Goal: Use online tool/utility

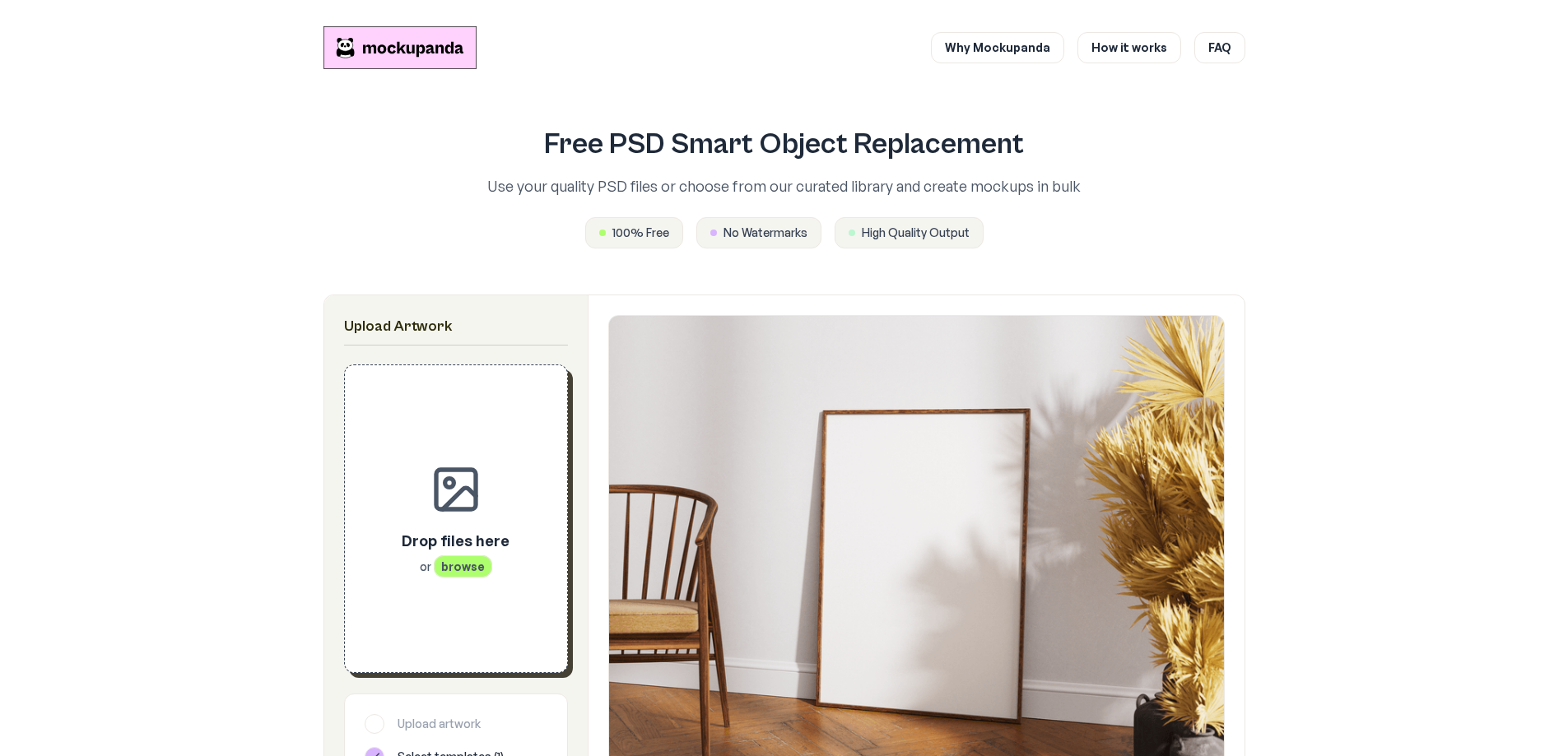
scroll to position [575, 0]
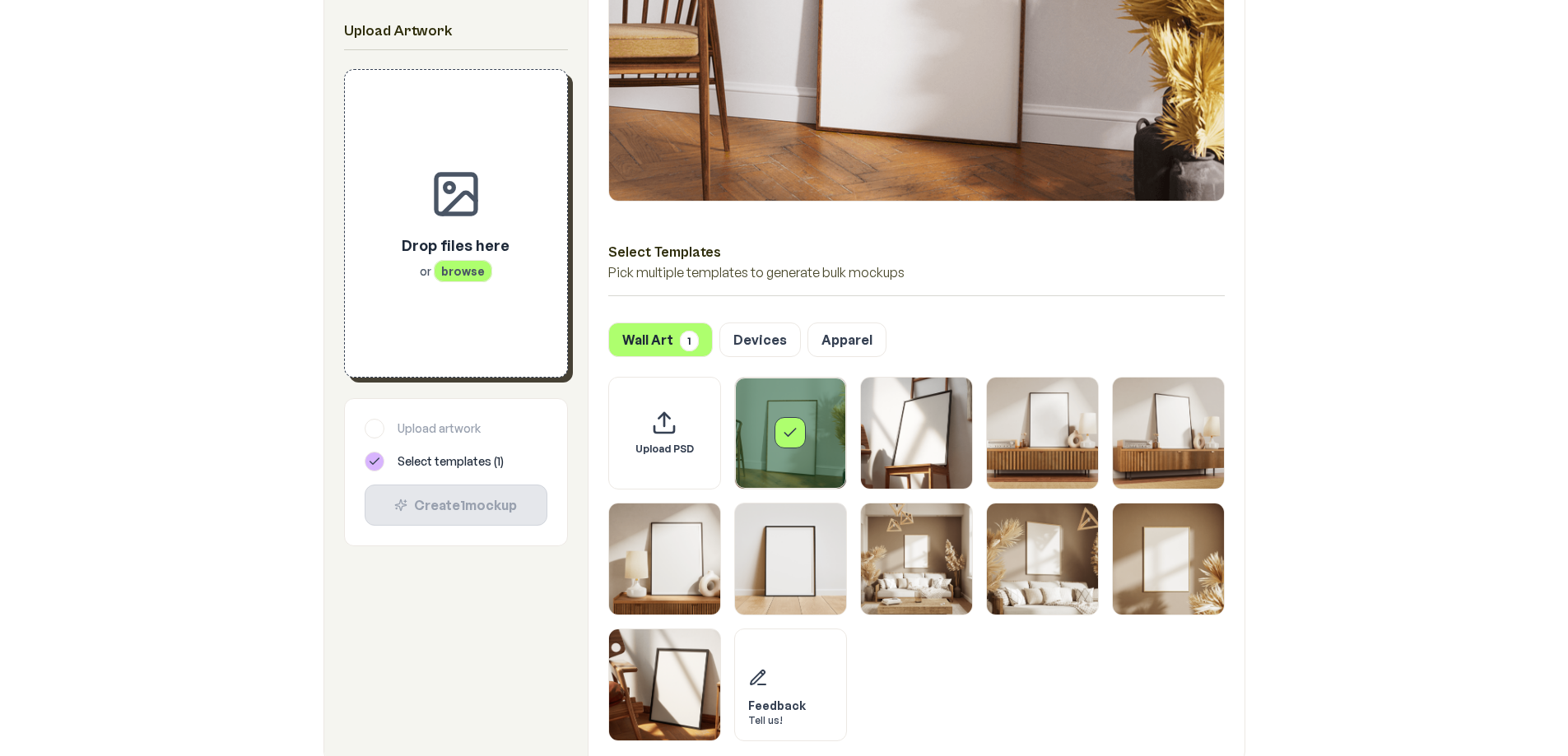
click at [465, 257] on div "Drop files here or browse" at bounding box center [455, 257] width 108 height 46
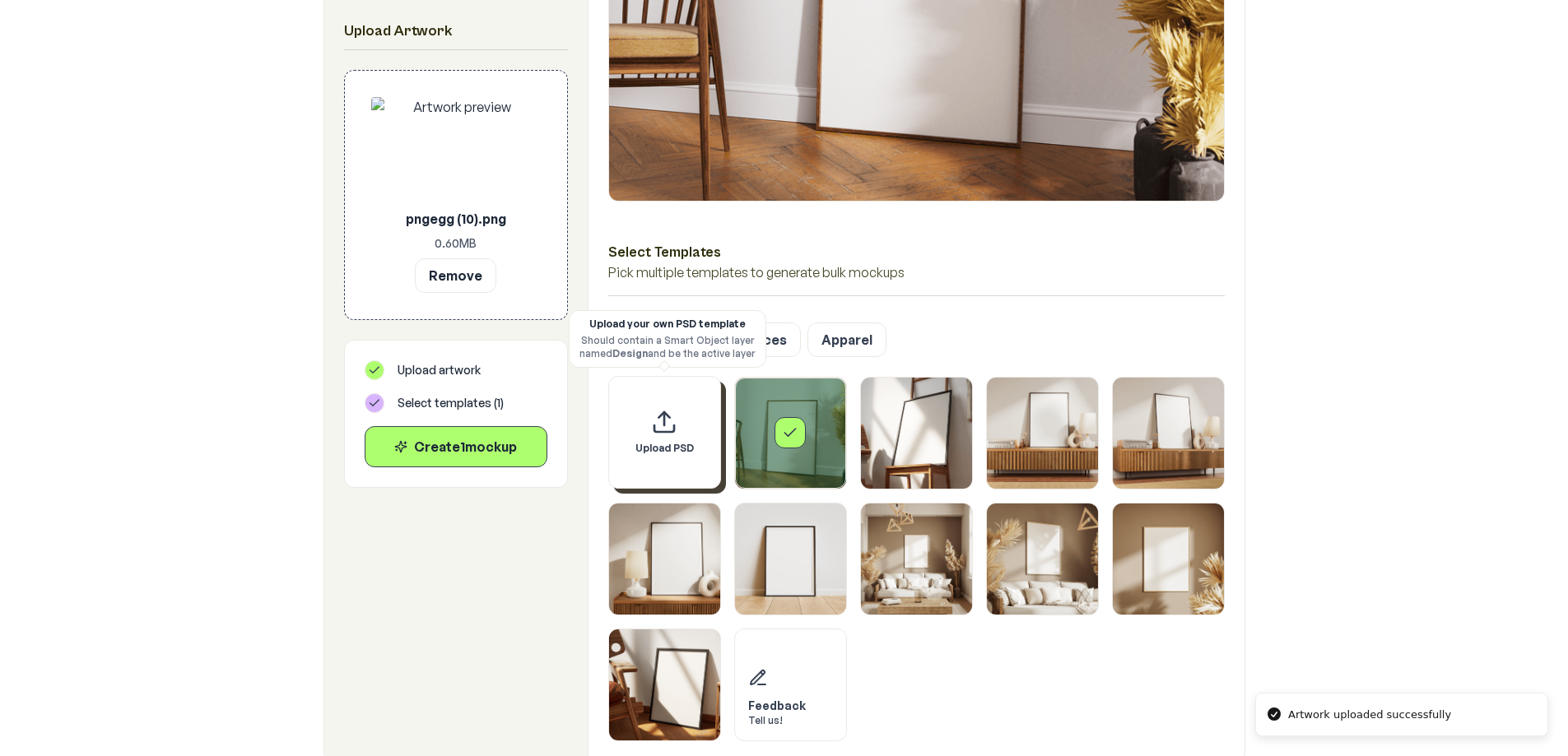
click at [676, 434] on icon "Upload custom PSD template" at bounding box center [663, 422] width 26 height 26
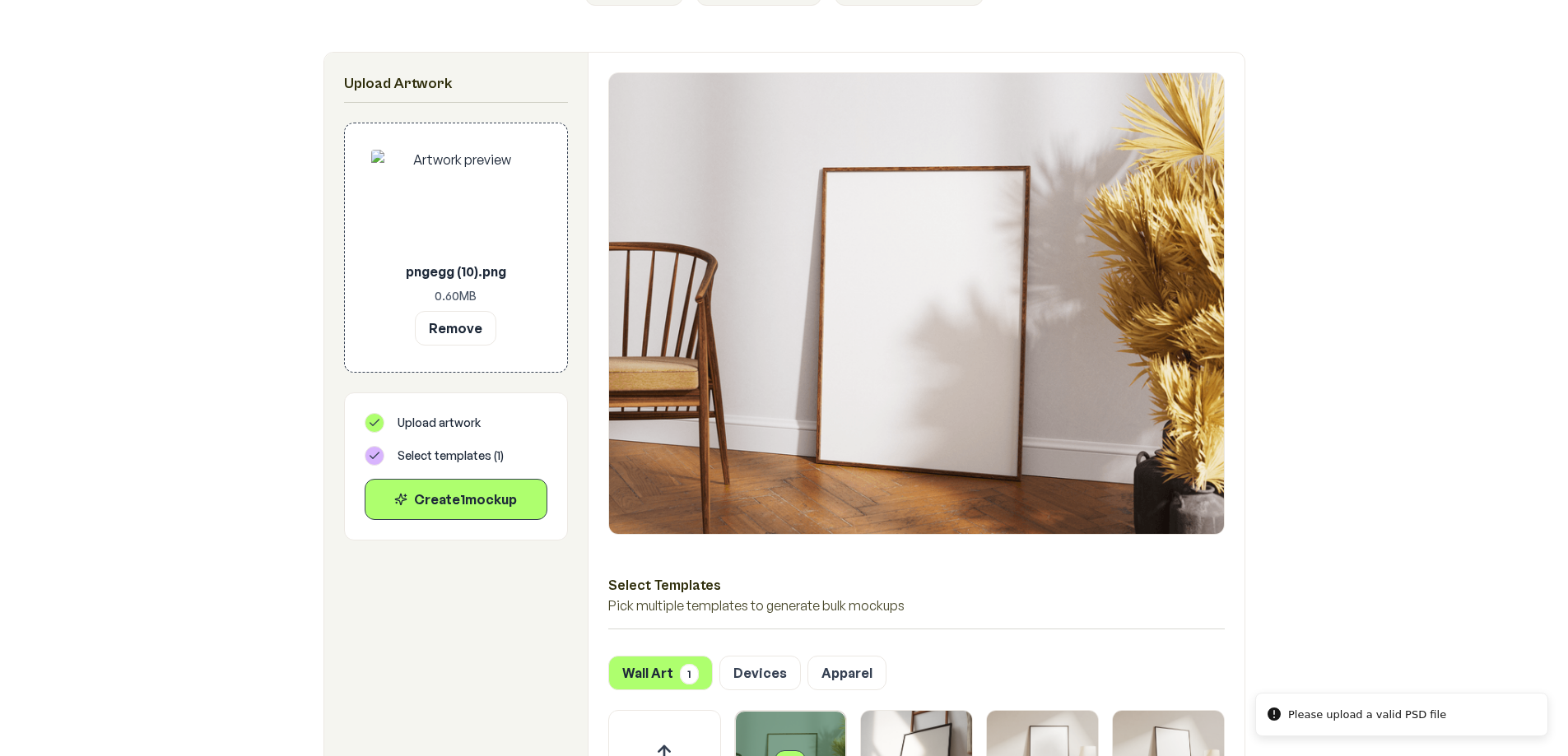
scroll to position [0, 0]
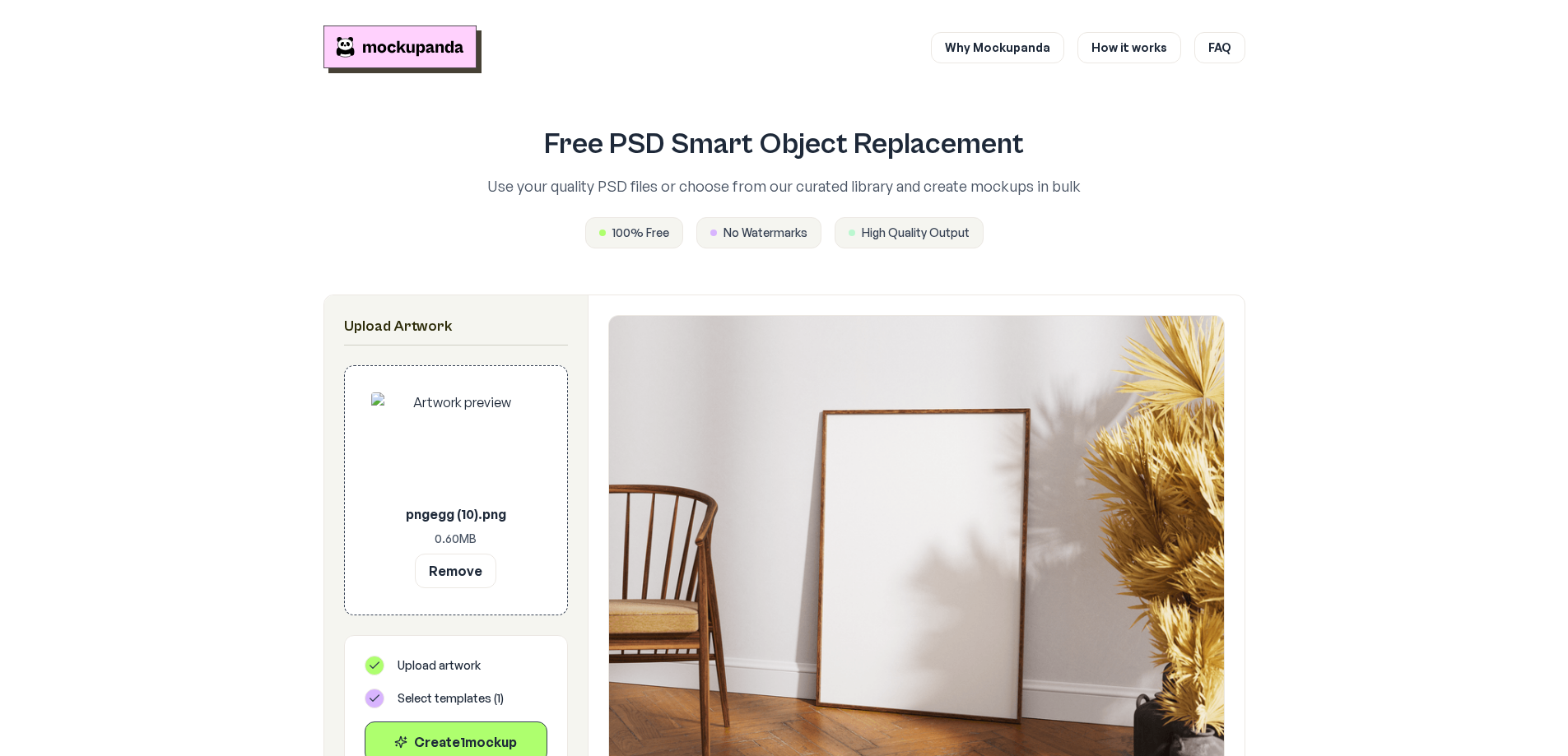
click at [392, 42] on img "Mockupanda home" at bounding box center [399, 46] width 153 height 42
click at [1035, 49] on link "Why Mockupanda" at bounding box center [998, 47] width 134 height 32
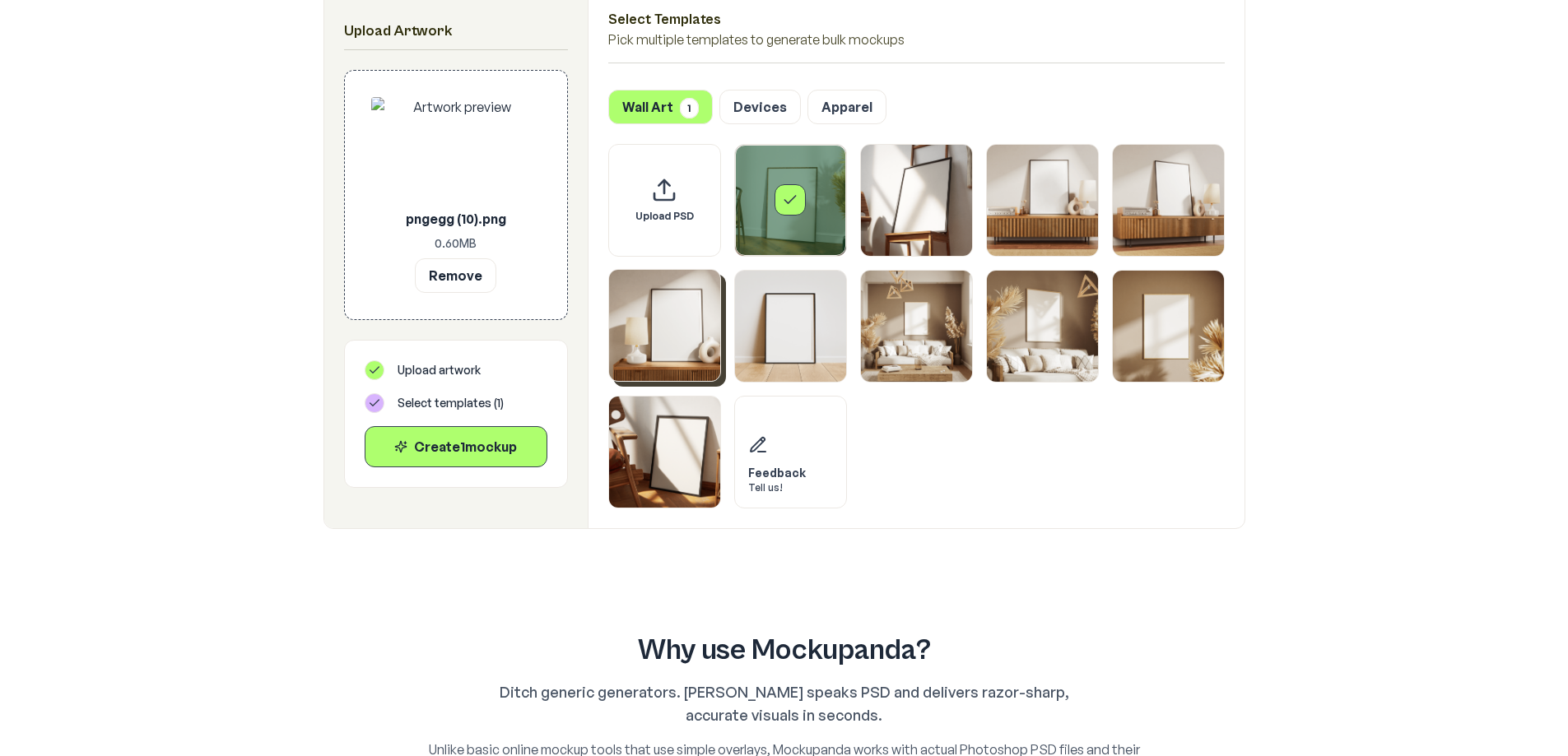
scroll to position [575, 0]
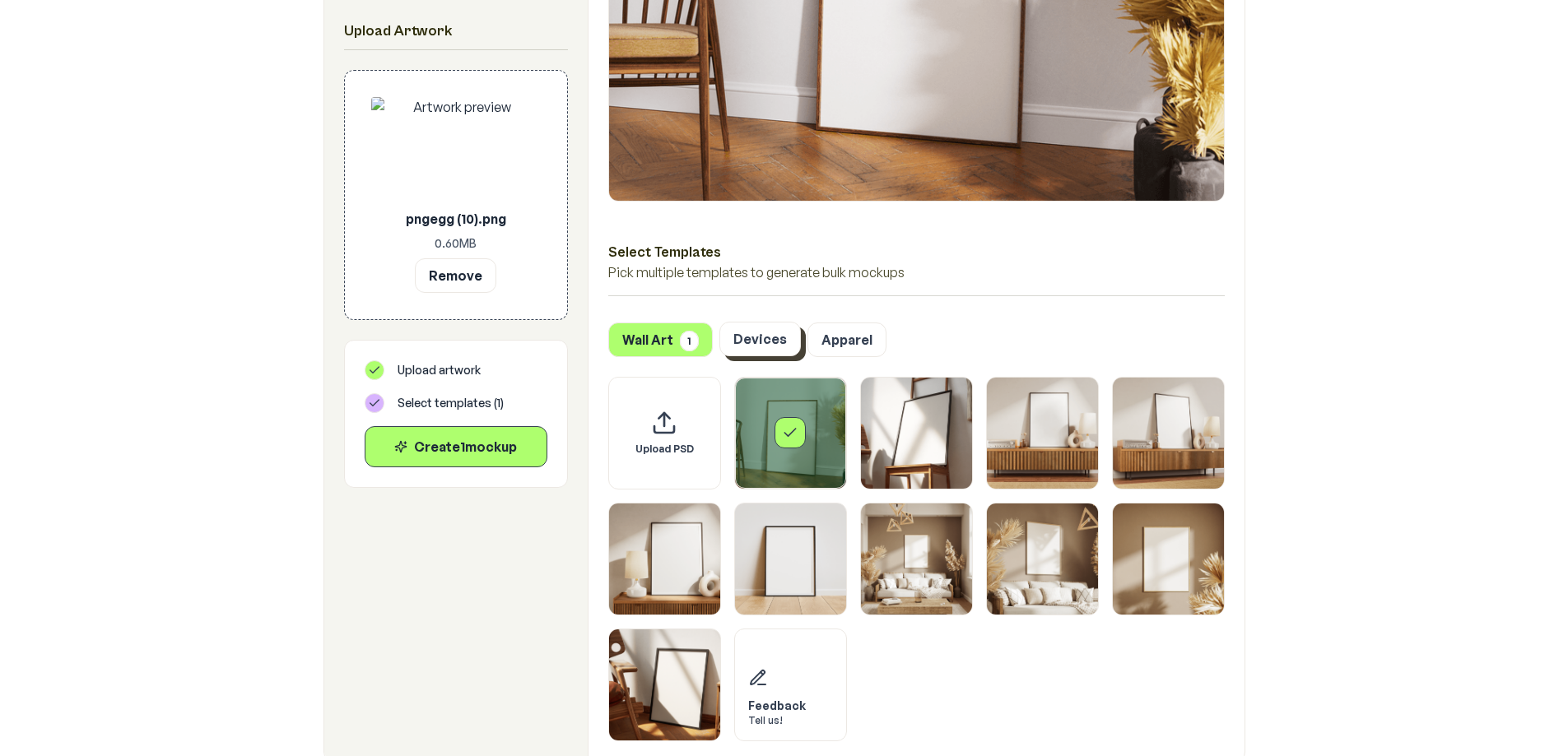
click at [740, 334] on button "Devices" at bounding box center [760, 339] width 81 height 34
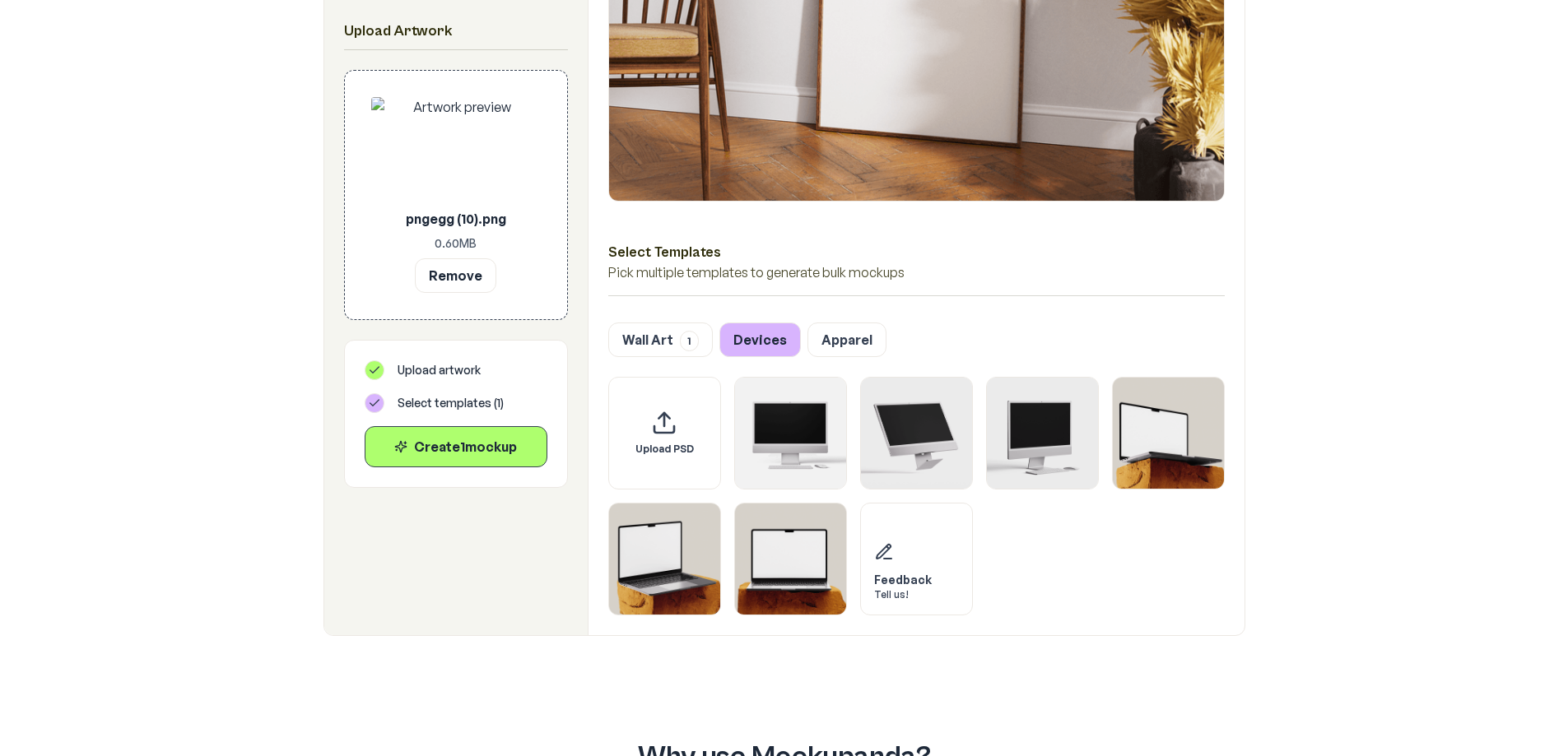
click at [372, 370] on icon at bounding box center [374, 369] width 14 height 14
click at [427, 446] on div "Create 1 mockup" at bounding box center [455, 446] width 155 height 20
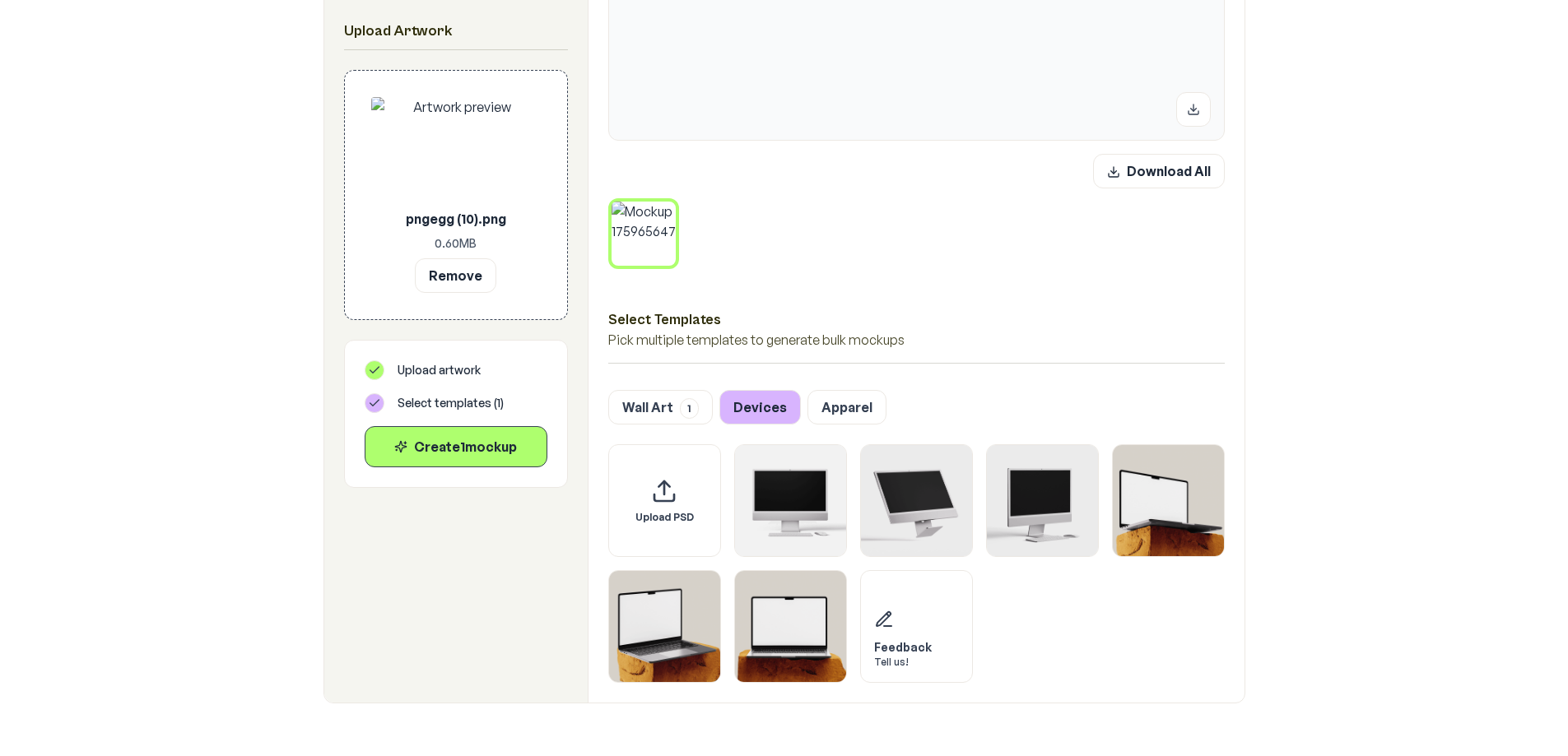
scroll to position [740, 0]
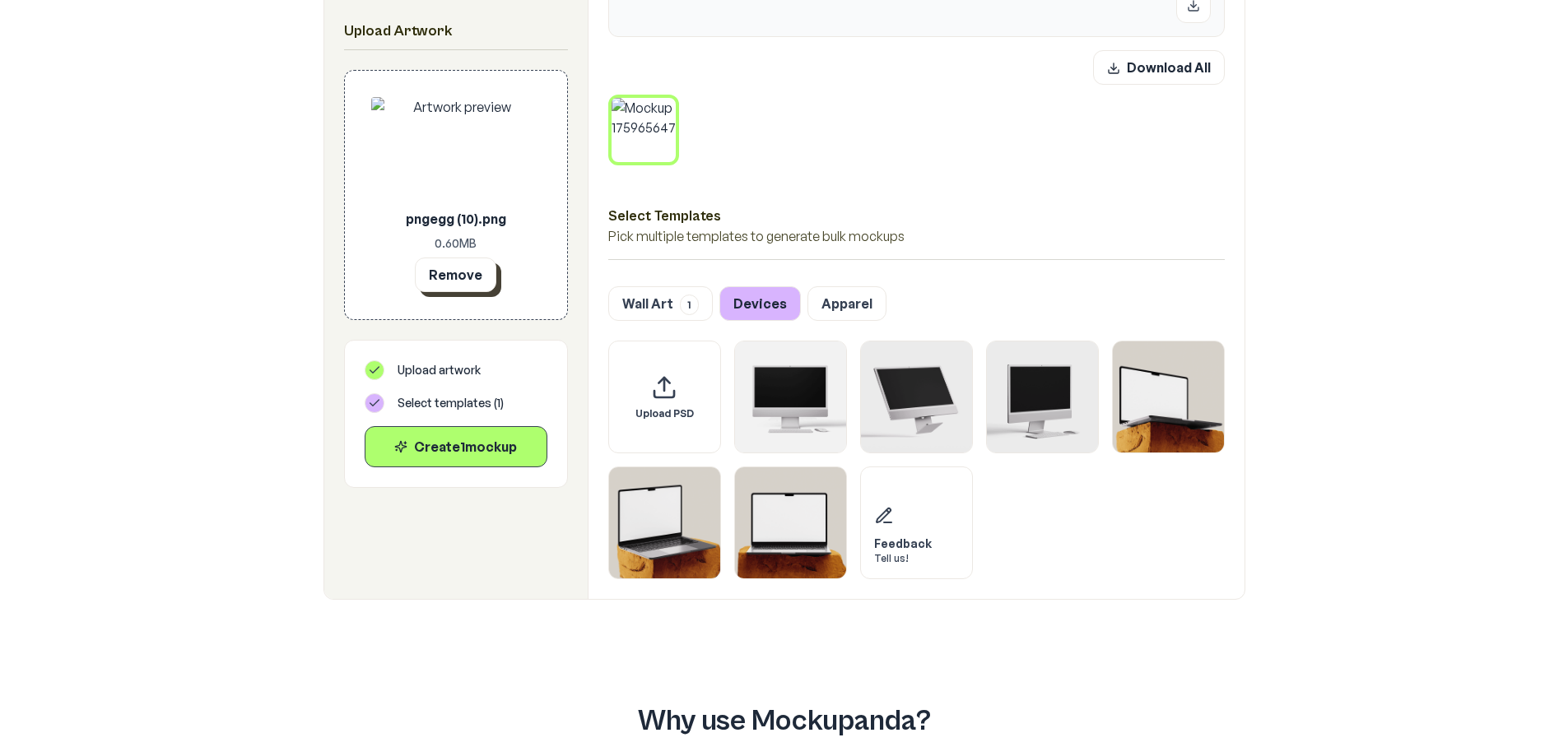
click at [455, 276] on button "Remove" at bounding box center [455, 275] width 81 height 34
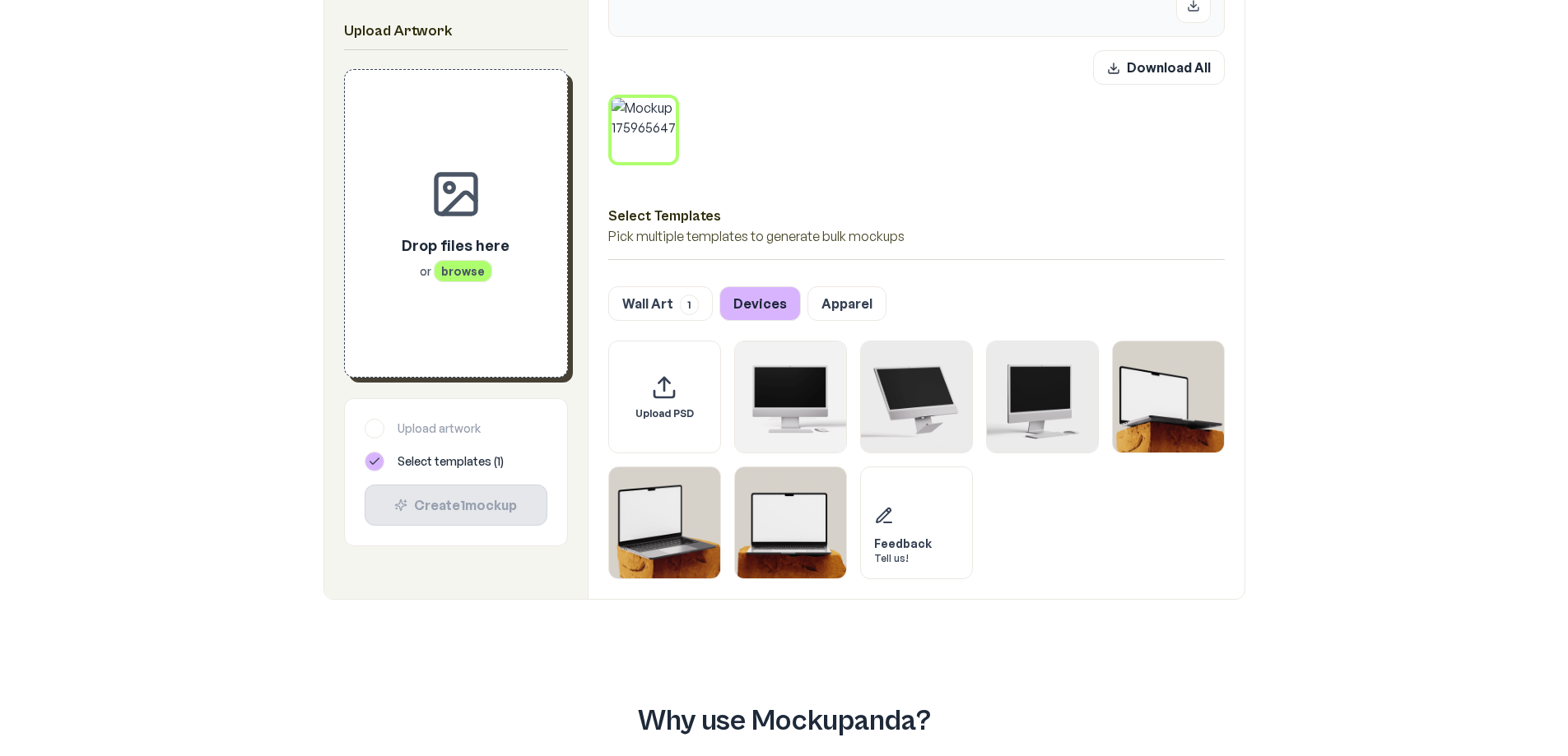
click at [365, 461] on div at bounding box center [374, 462] width 20 height 20
click at [372, 462] on icon at bounding box center [374, 462] width 14 height 14
click at [384, 425] on div "Upload artwork" at bounding box center [455, 428] width 183 height 20
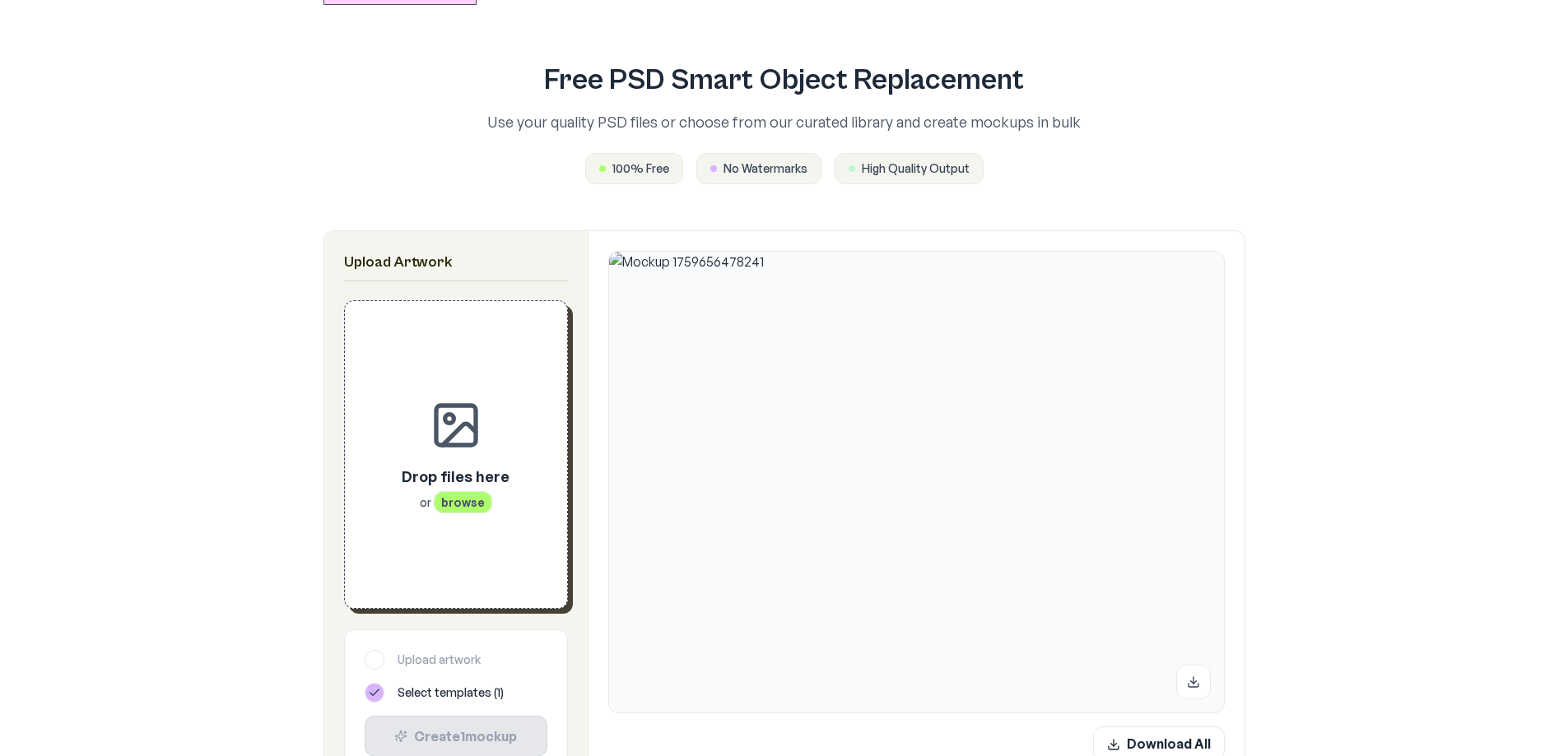
scroll to position [0, 0]
